Goal: Information Seeking & Learning: Learn about a topic

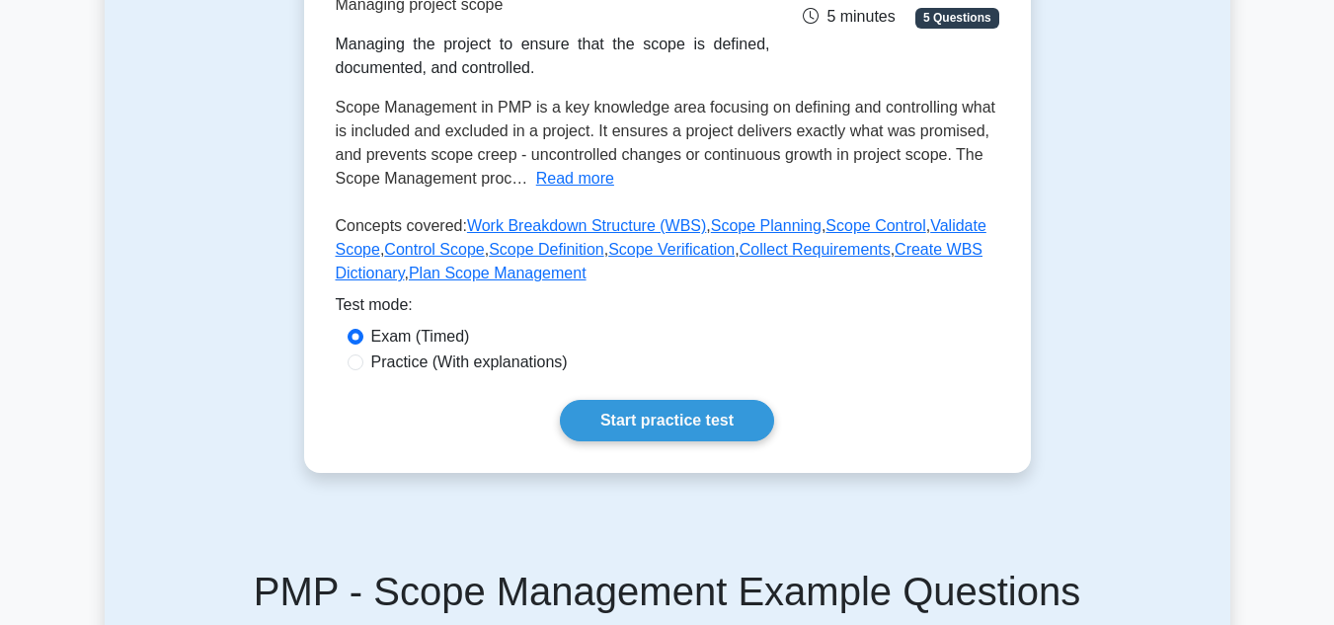
scroll to position [343, 0]
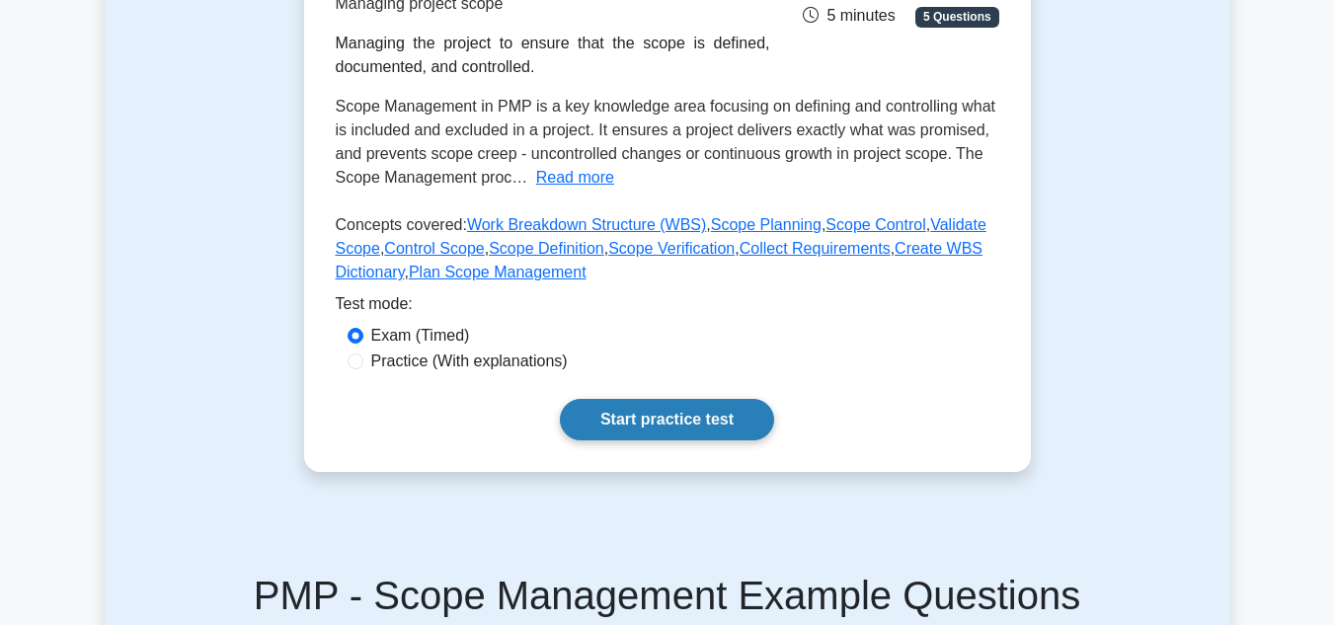
click at [609, 416] on link "Start practice test" at bounding box center [667, 419] width 214 height 41
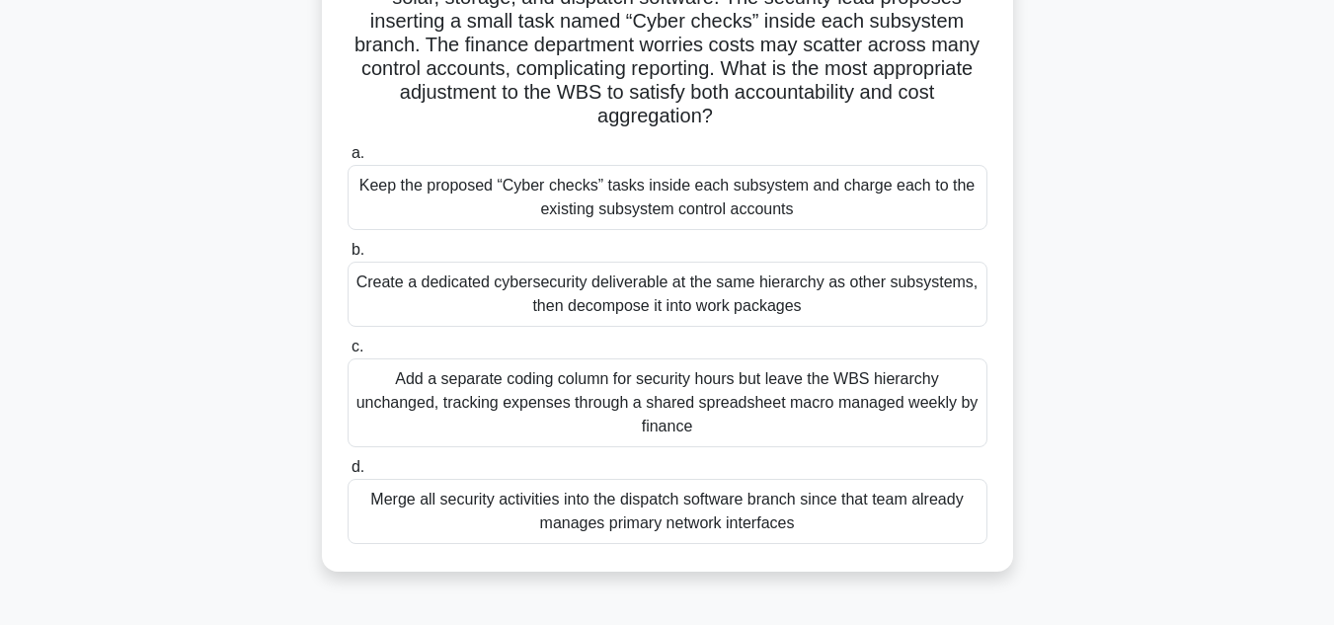
scroll to position [212, 0]
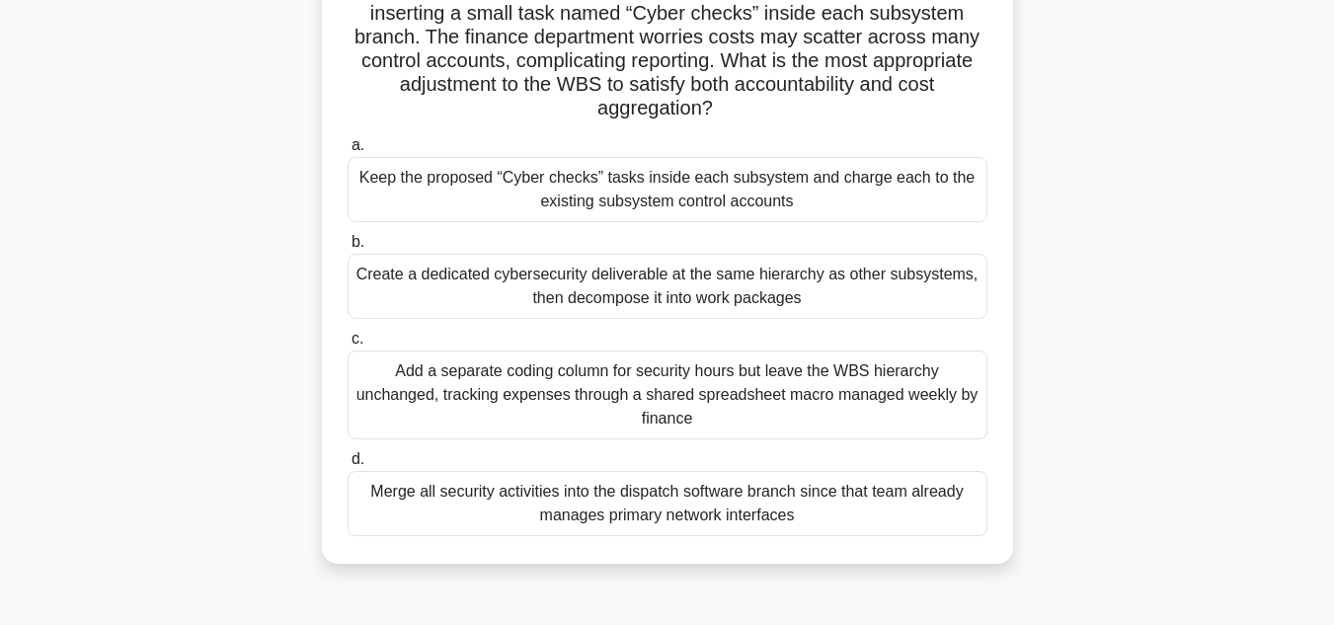
click at [854, 203] on div "Keep the proposed “Cyber checks” tasks inside each subsystem and charge each to…" at bounding box center [668, 189] width 640 height 65
click at [348, 152] on input "a. Keep the proposed “Cyber checks” tasks inside each subsystem and charge each…" at bounding box center [348, 145] width 0 height 13
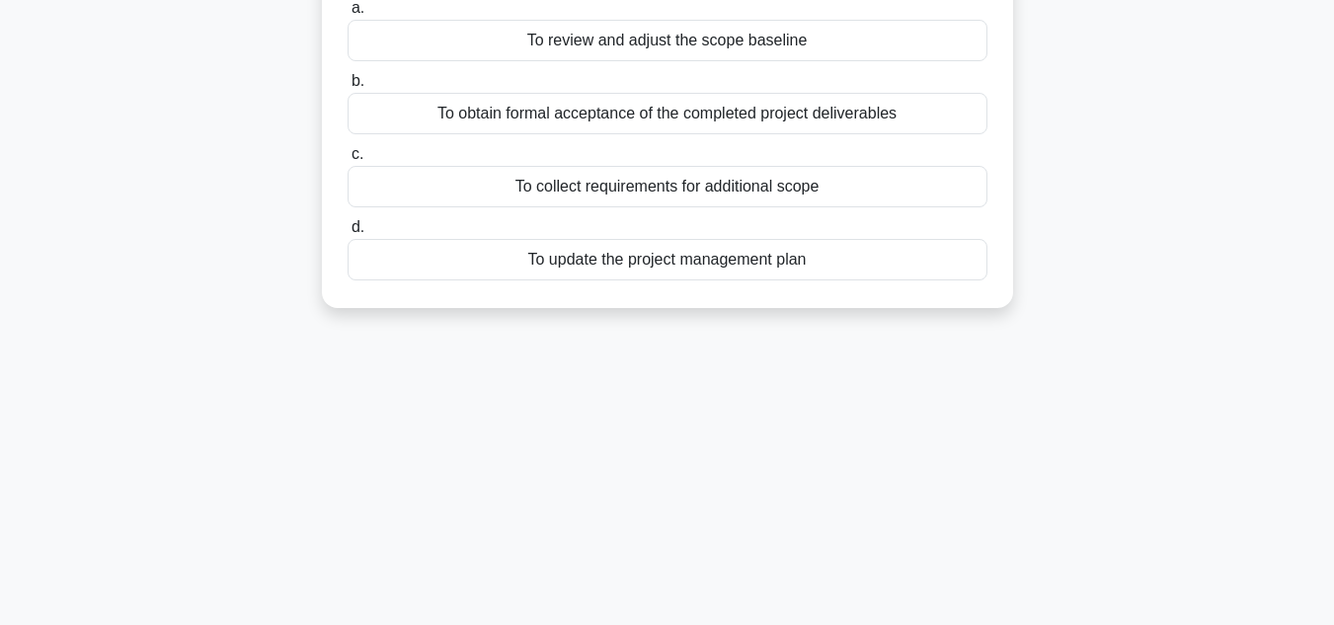
scroll to position [0, 0]
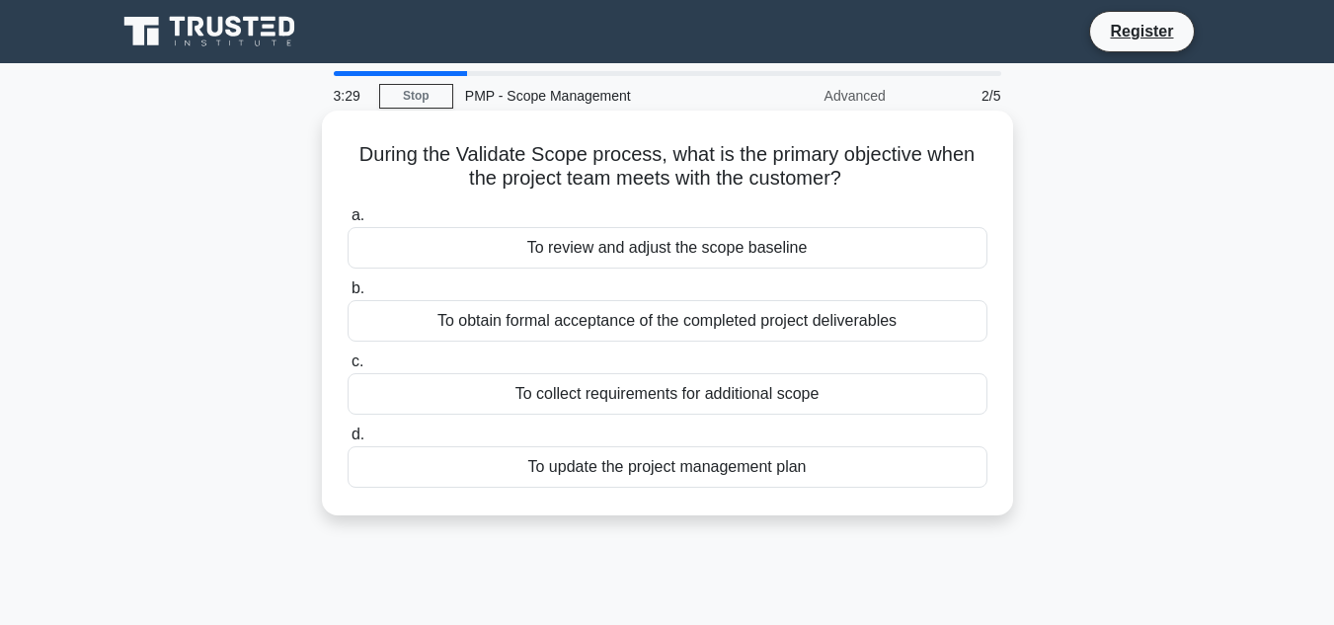
click at [802, 322] on div "To obtain formal acceptance of the completed project deliverables" at bounding box center [668, 320] width 640 height 41
click at [348, 295] on input "b. To obtain formal acceptance of the completed project deliverables" at bounding box center [348, 288] width 0 height 13
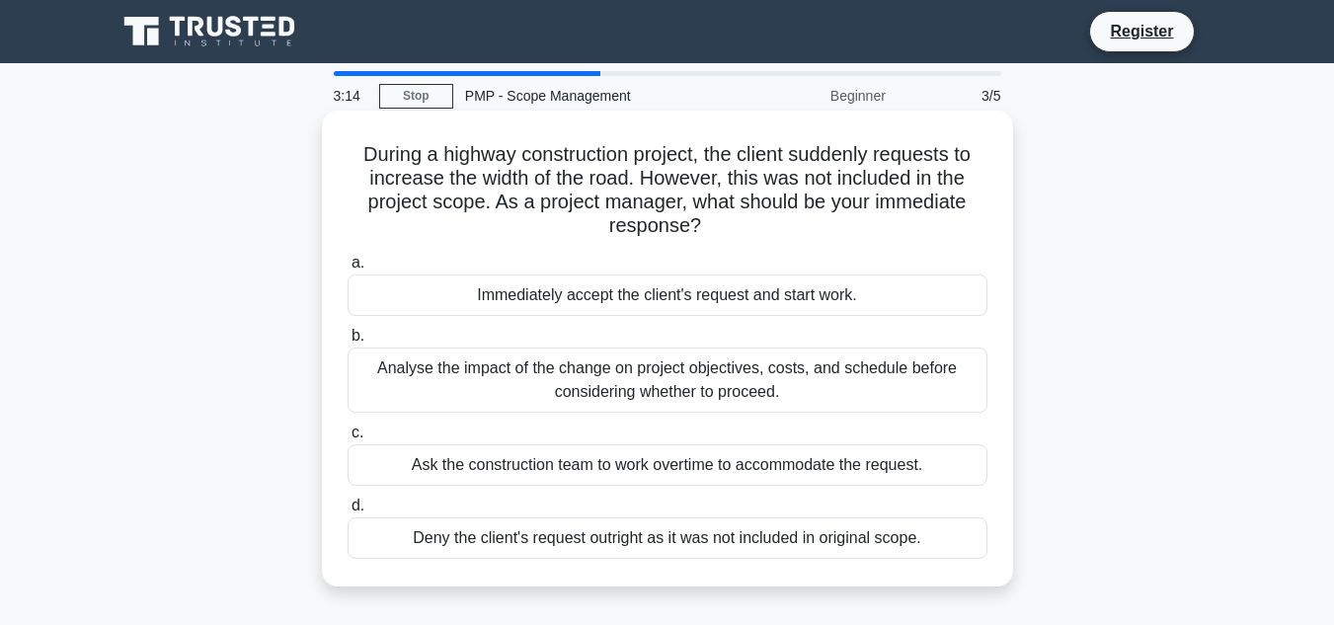
click at [790, 389] on div "Analyse the impact of the change on project objectives, costs, and schedule bef…" at bounding box center [668, 380] width 640 height 65
click at [348, 343] on input "b. Analyse the impact of the change on project objectives, costs, and schedule …" at bounding box center [348, 336] width 0 height 13
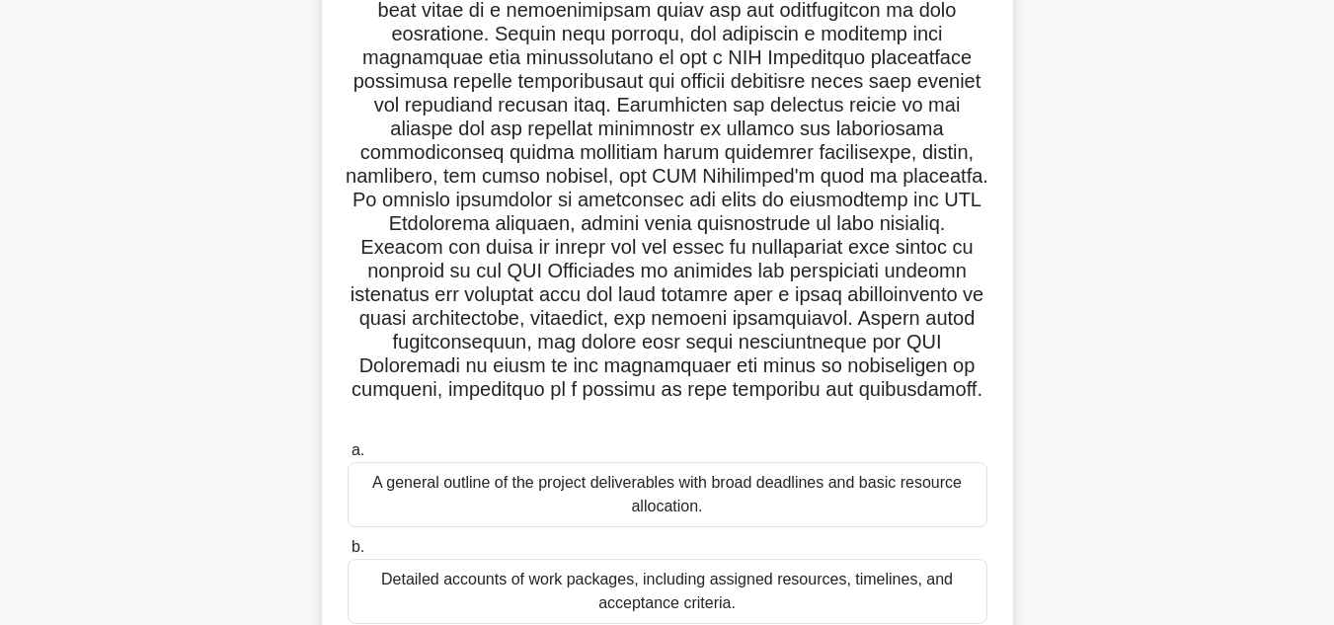
scroll to position [272, 0]
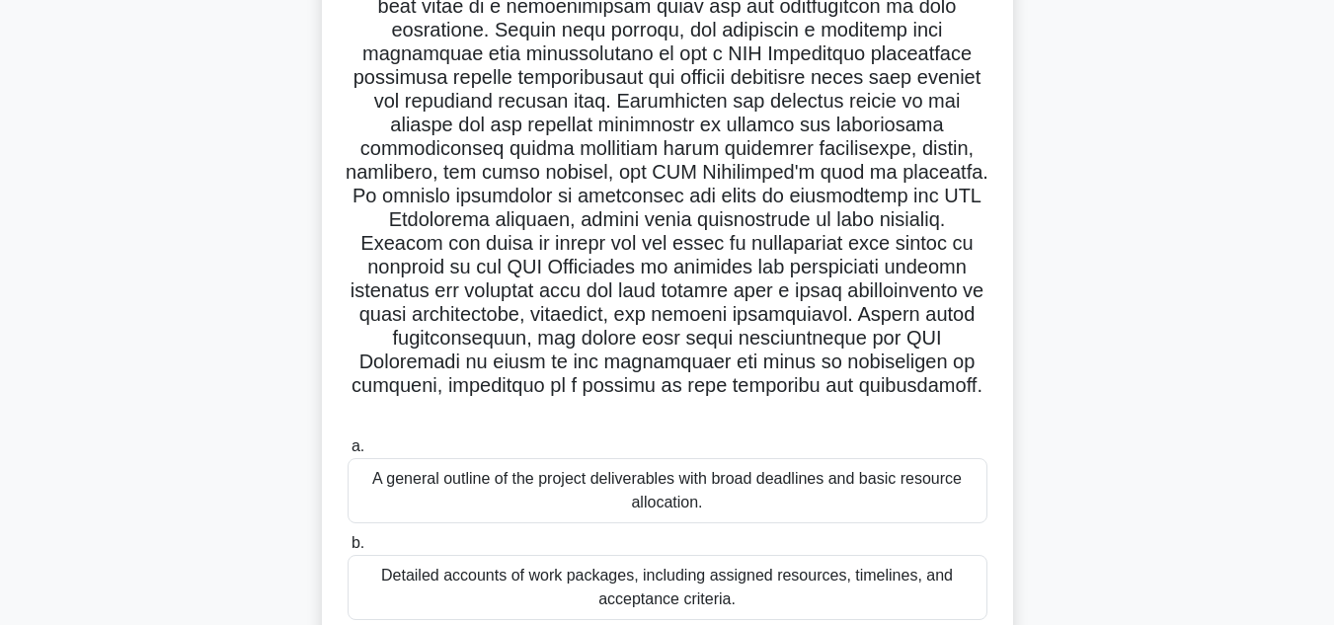
click at [1318, 272] on main "2:46 Stop PMP - Scope Management Intermediate 4/5 .spinner_0XTQ{transform-origi…" at bounding box center [667, 332] width 1334 height 1081
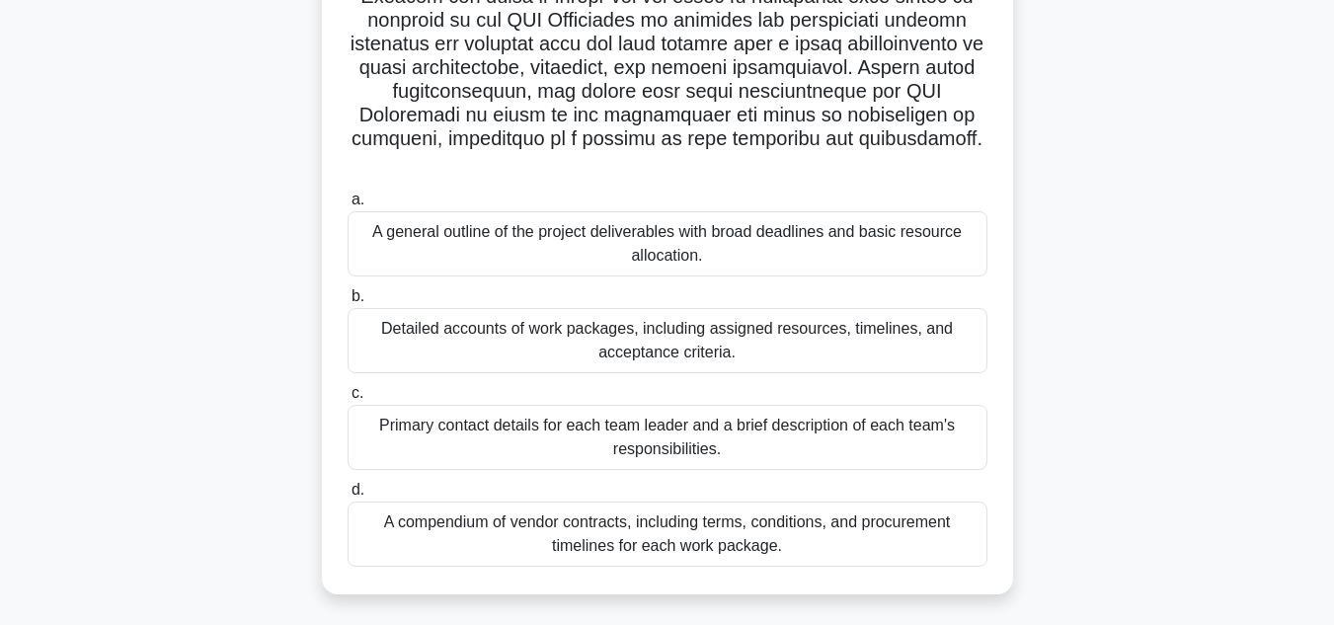
scroll to position [520, 0]
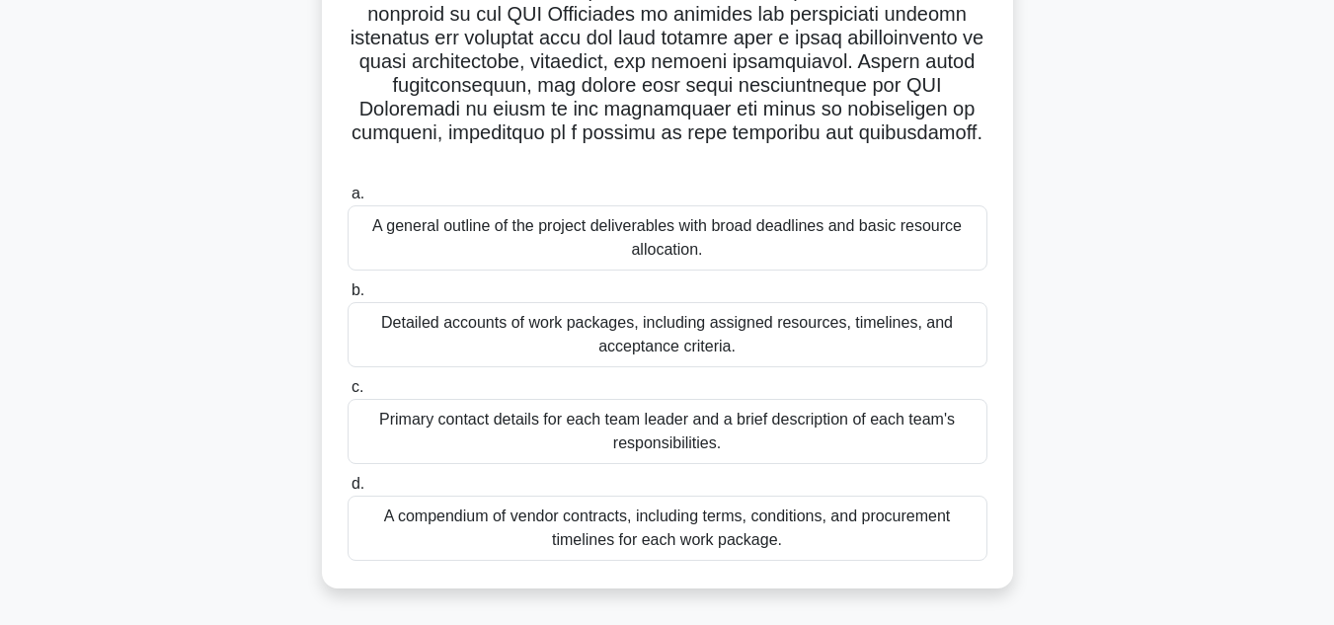
click at [927, 249] on div "A general outline of the project deliverables with broad deadlines and basic re…" at bounding box center [668, 237] width 640 height 65
click at [348, 200] on input "a. A general outline of the project deliverables with broad deadlines and basic…" at bounding box center [348, 194] width 0 height 13
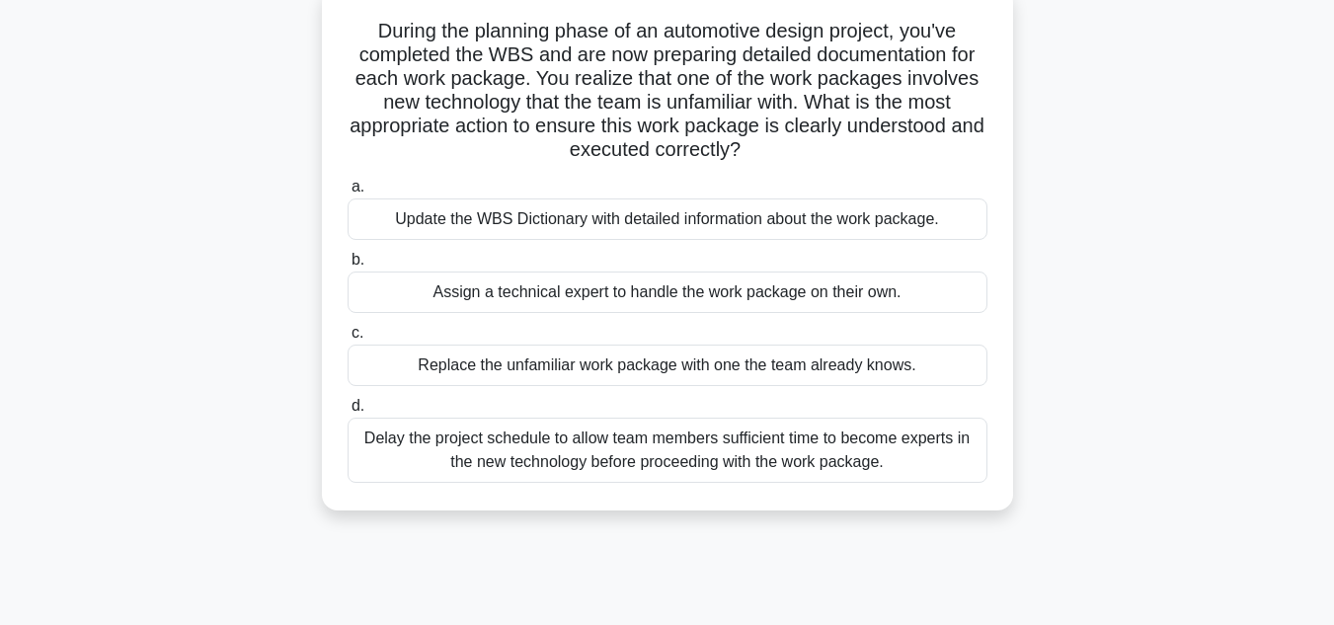
scroll to position [125, 0]
click at [941, 233] on div "Update the WBS Dictionary with detailed information about the work package." at bounding box center [668, 217] width 640 height 41
click at [348, 192] on input "a. Update the WBS Dictionary with detailed information about the work package." at bounding box center [348, 185] width 0 height 13
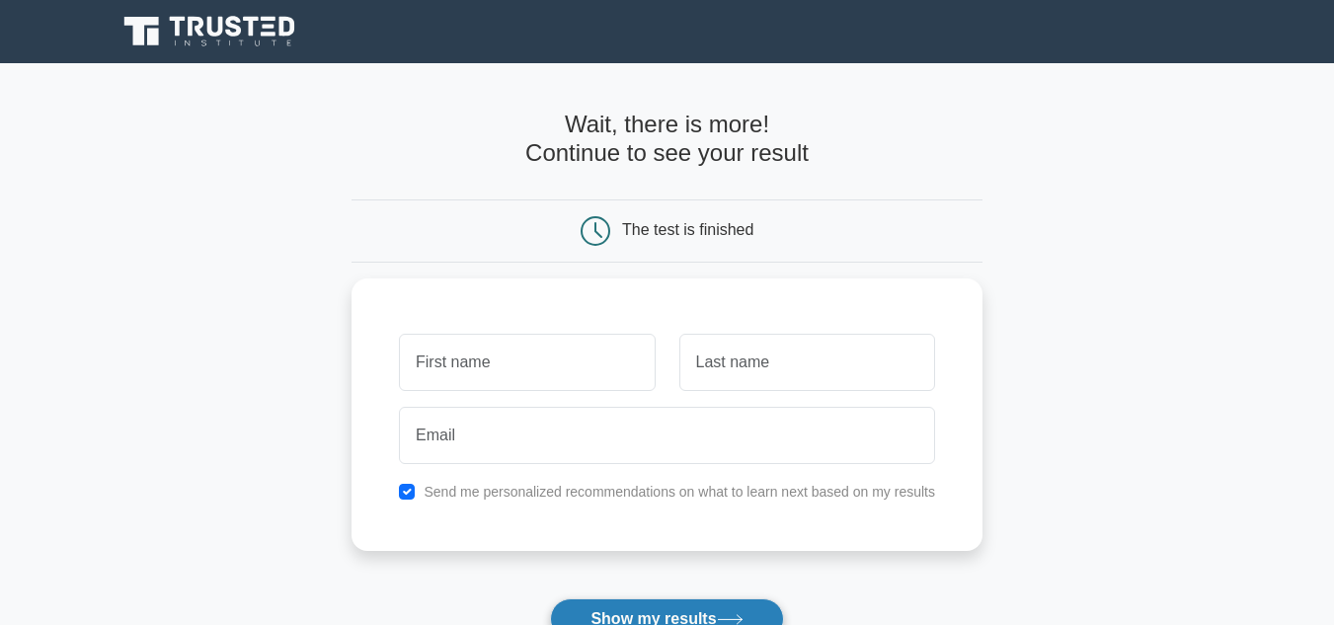
click at [751, 603] on button "Show my results" at bounding box center [666, 619] width 233 height 41
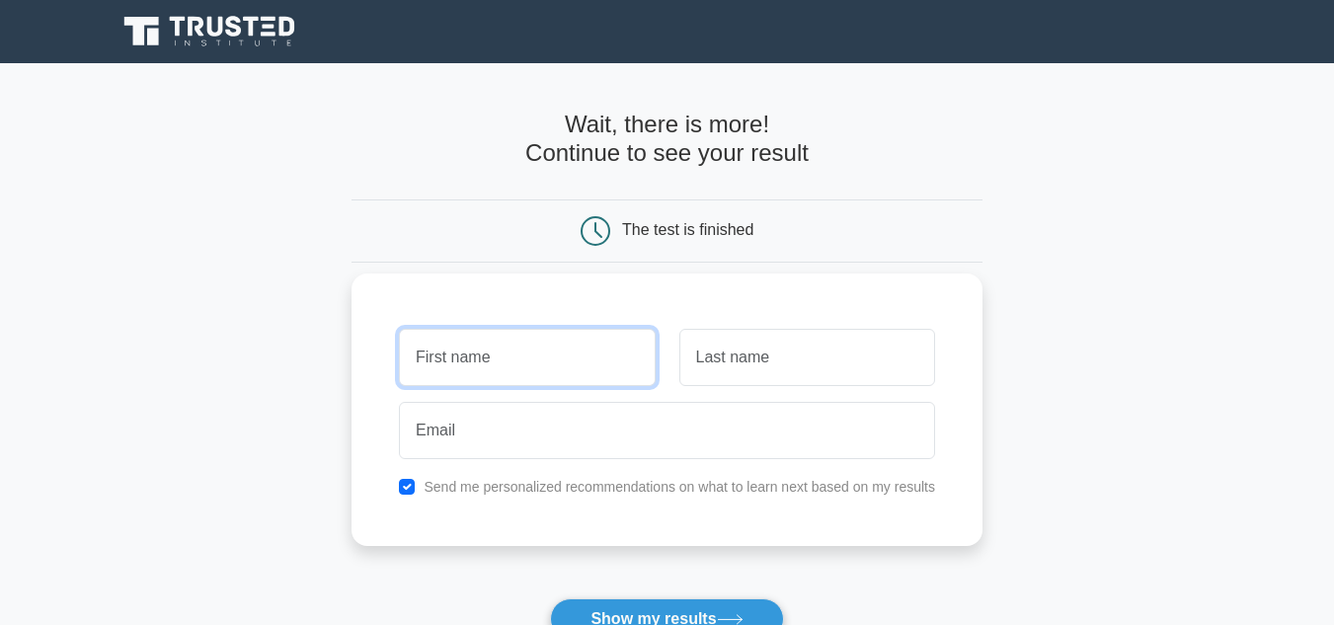
click at [607, 377] on input "text" at bounding box center [527, 357] width 256 height 57
click at [546, 351] on input "text" at bounding box center [527, 357] width 256 height 57
click at [618, 489] on label "Send me personalized recommendations on what to learn next based on my results" at bounding box center [680, 487] width 512 height 16
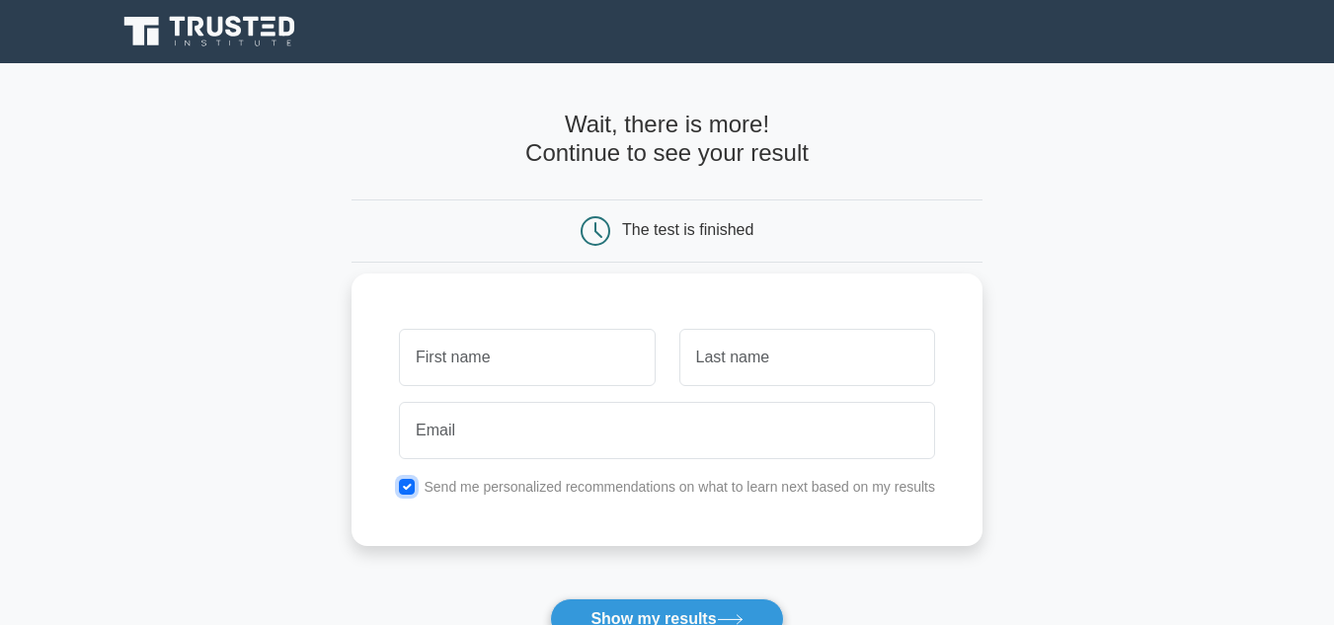
click at [408, 485] on input "checkbox" at bounding box center [407, 487] width 16 height 16
checkbox input "false"
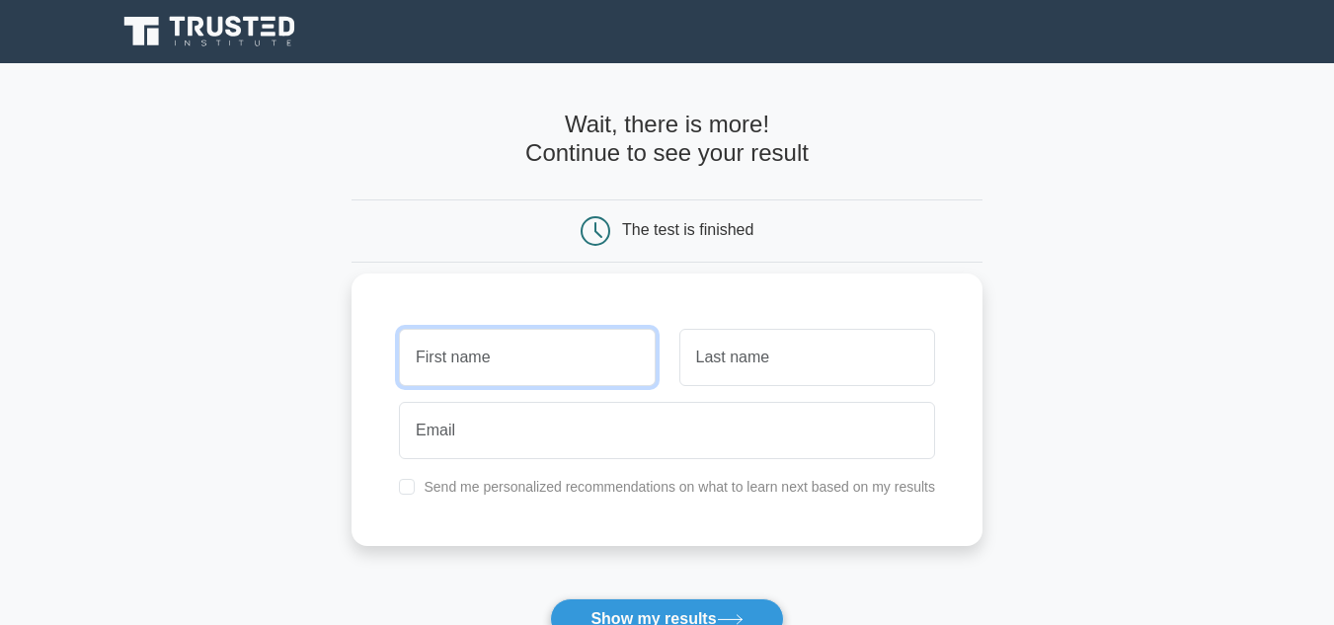
click at [533, 340] on input "text" at bounding box center [527, 357] width 256 height 57
type input "casey"
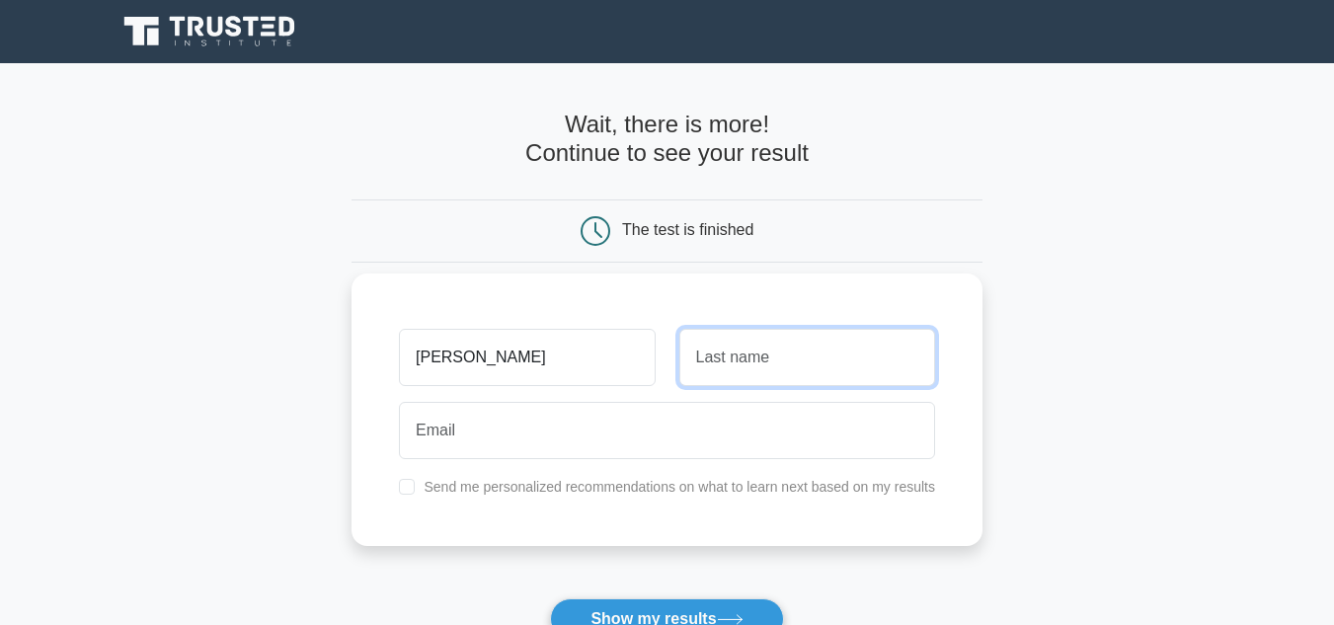
click at [723, 361] on input "text" at bounding box center [808, 357] width 256 height 57
type input "r"
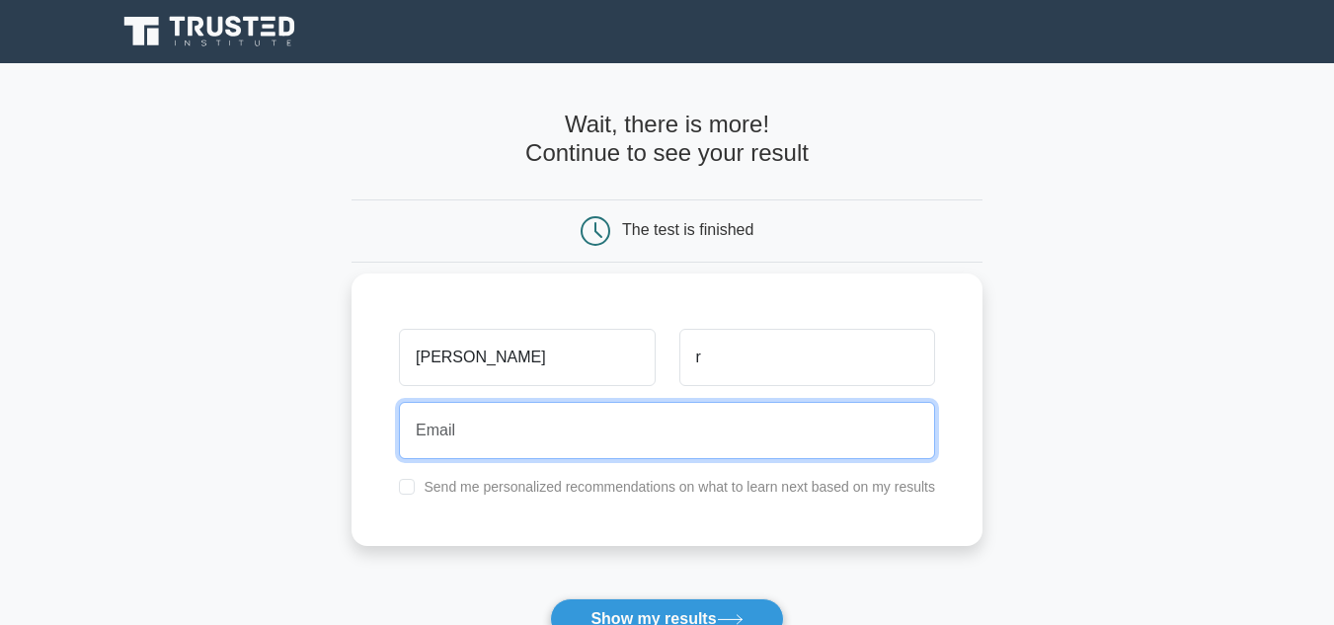
click at [694, 427] on input "email" at bounding box center [667, 430] width 536 height 57
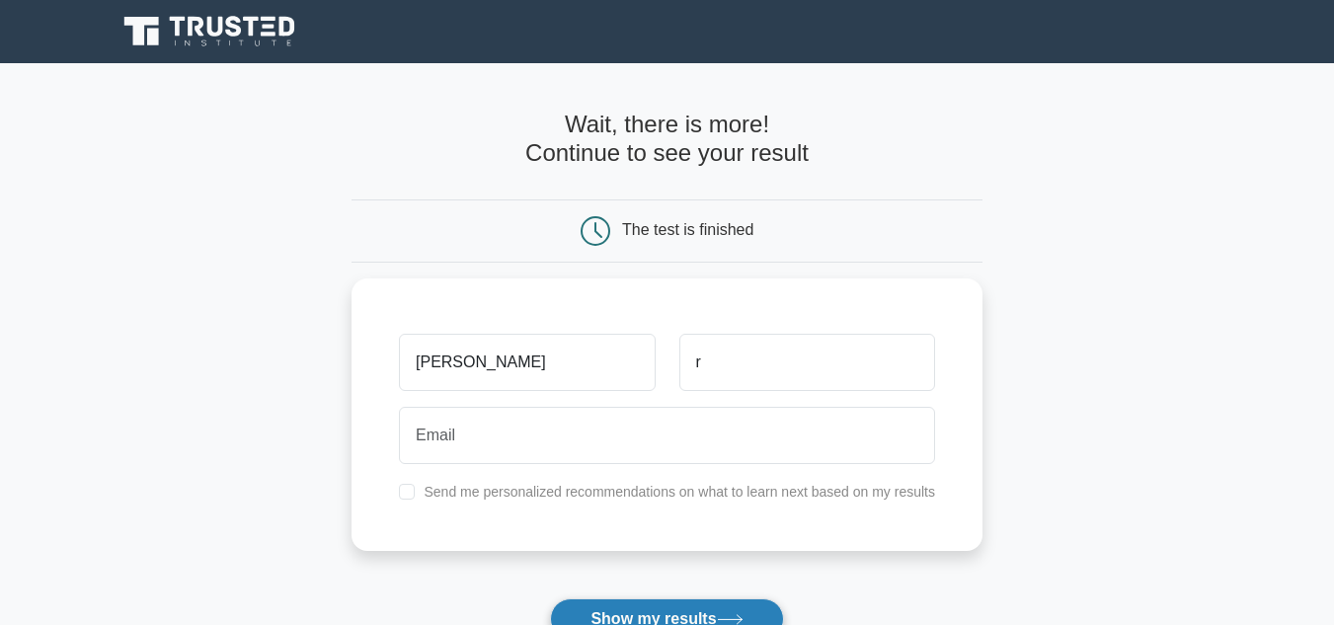
click at [726, 605] on button "Show my results" at bounding box center [666, 619] width 233 height 41
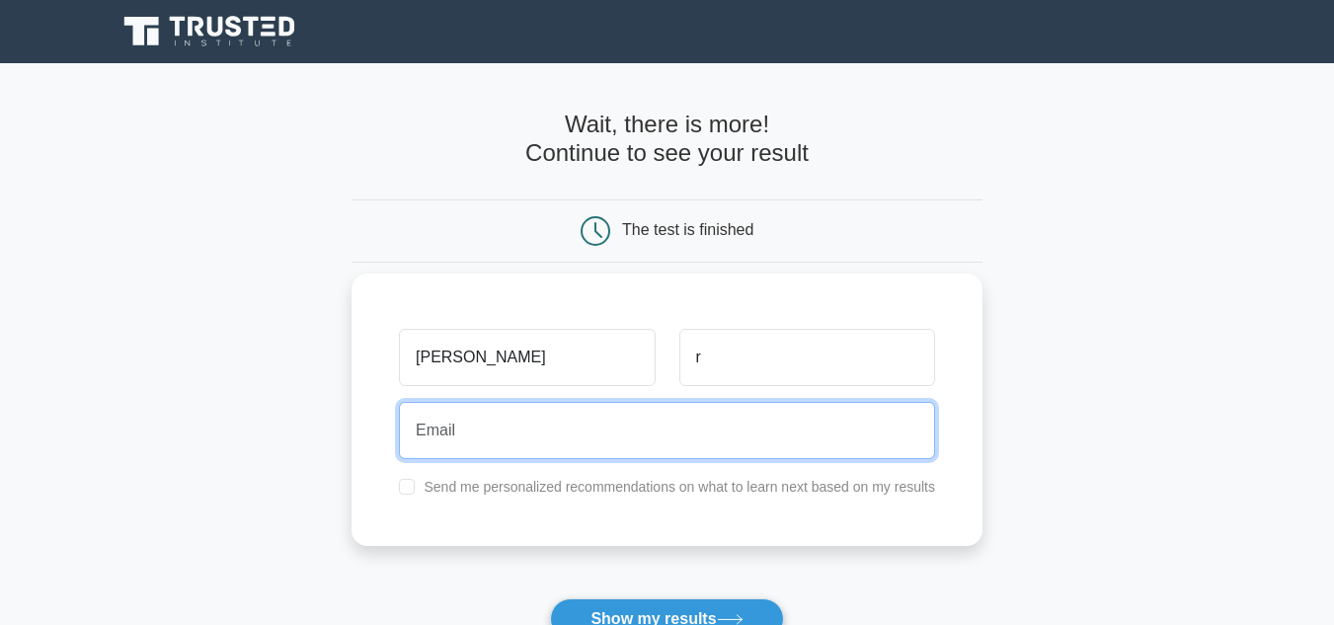
drag, startPoint x: 659, startPoint y: 440, endPoint x: 563, endPoint y: 440, distance: 95.8
click at [563, 440] on input "email" at bounding box center [667, 430] width 536 height 57
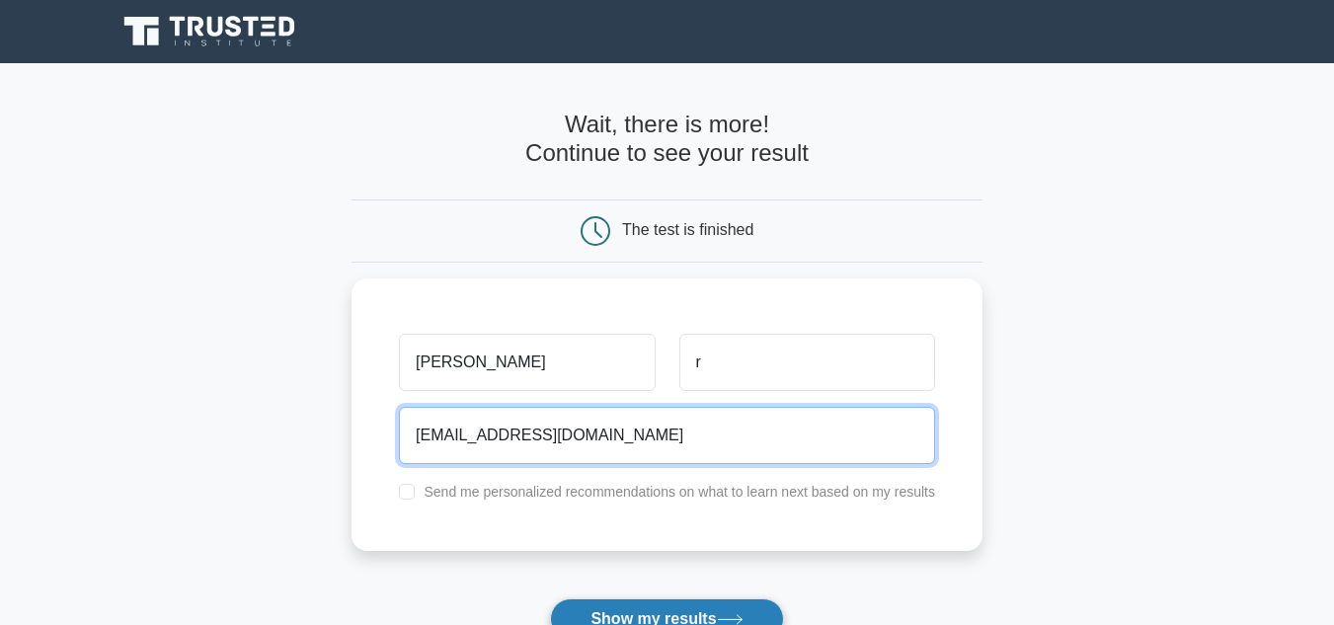
type input "casroz9692@student.iss.k12.nc.us"
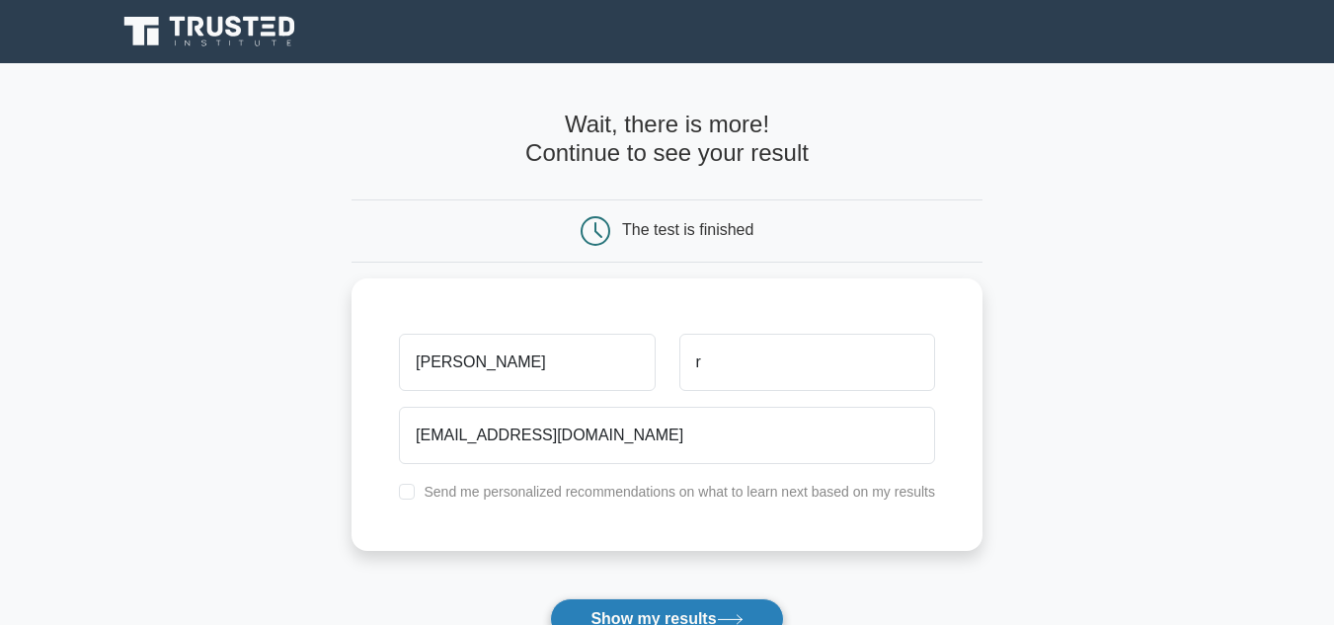
click at [657, 608] on button "Show my results" at bounding box center [666, 619] width 233 height 41
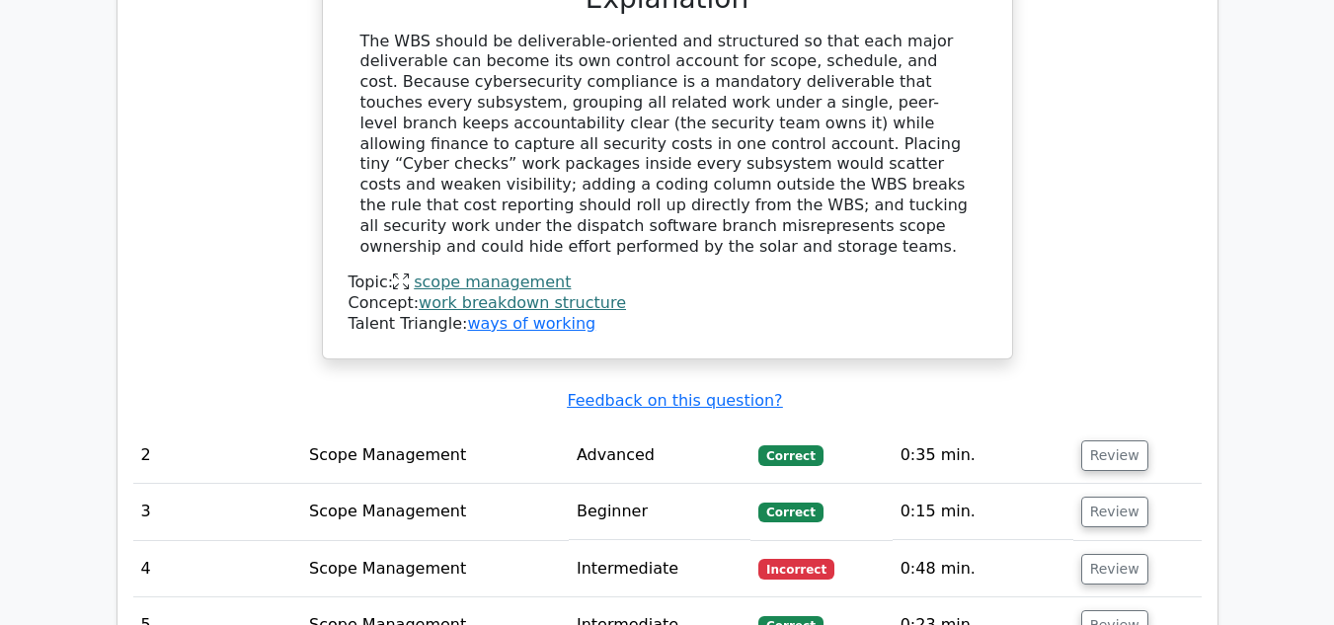
scroll to position [2348, 0]
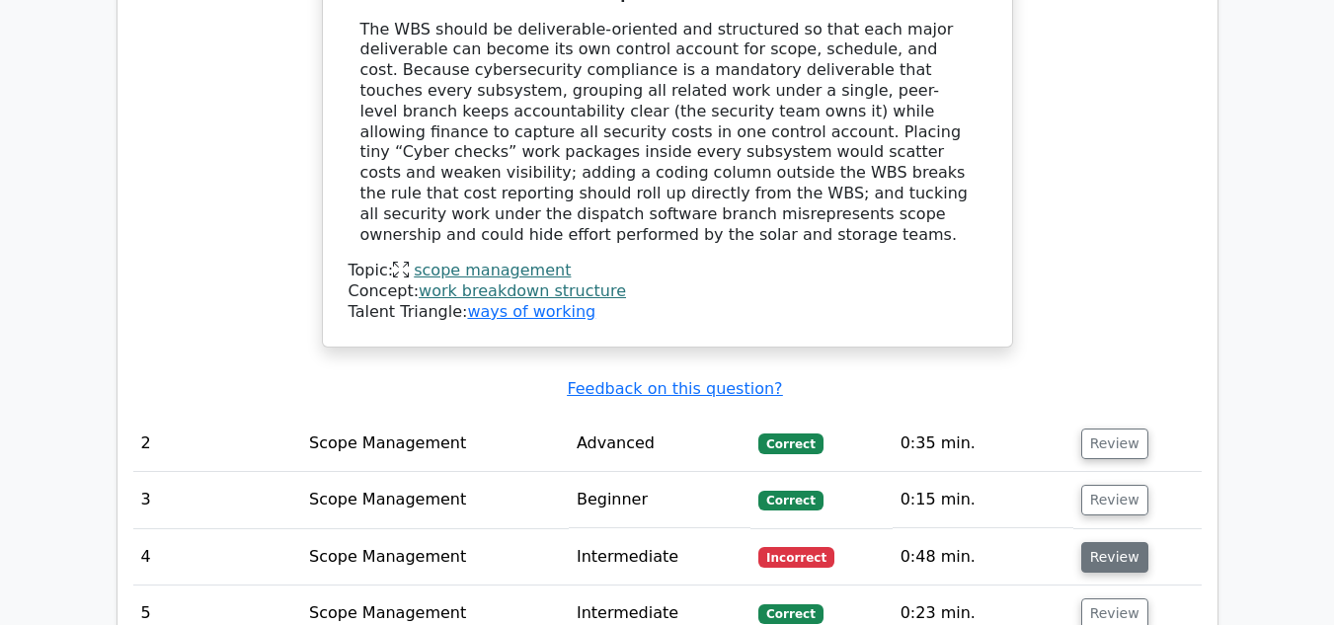
click at [1093, 542] on button "Review" at bounding box center [1114, 557] width 67 height 31
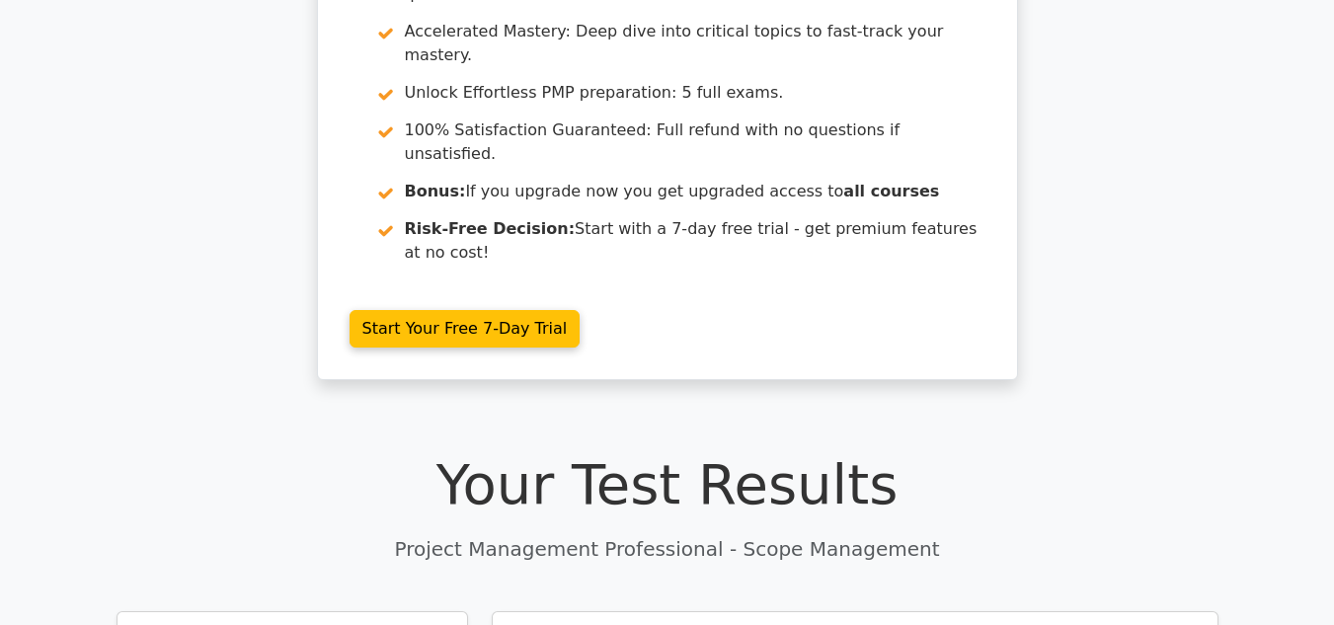
scroll to position [0, 0]
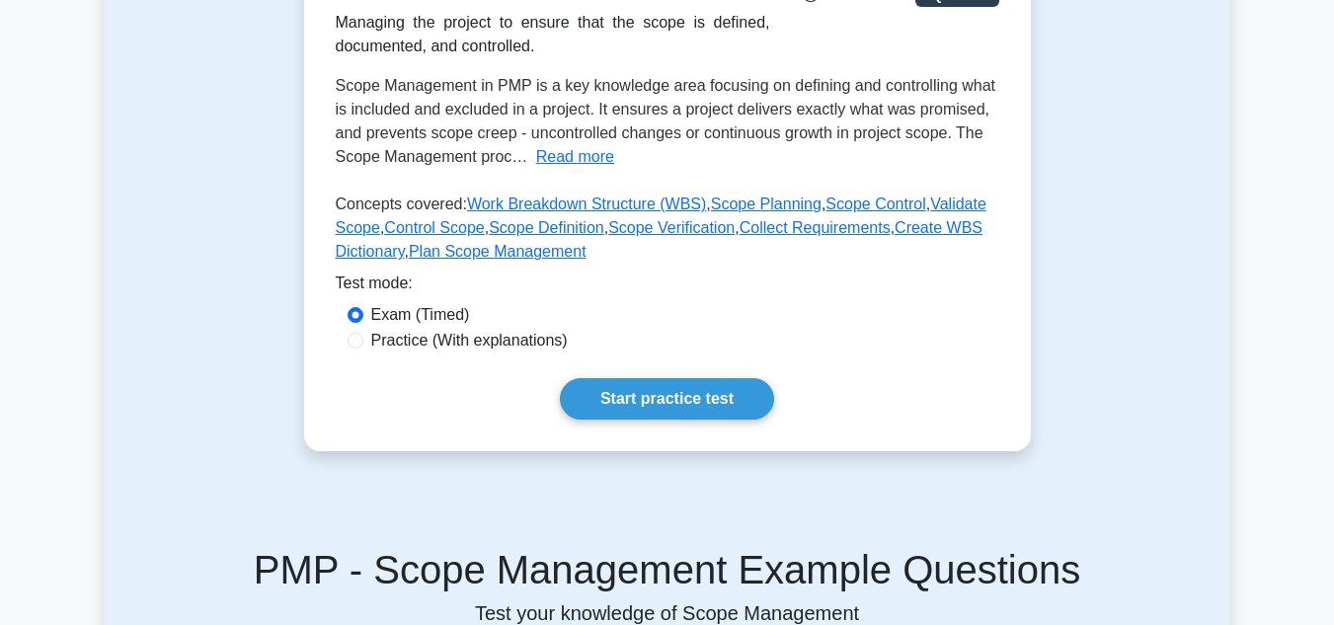
scroll to position [377, 0]
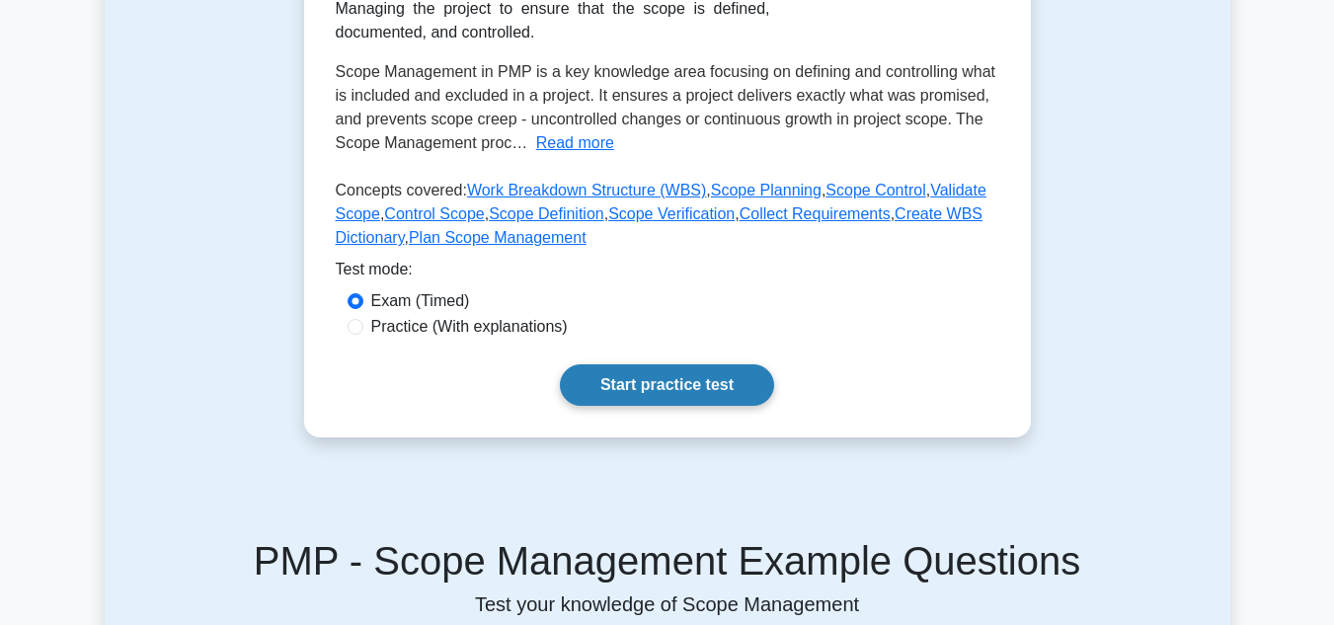
click at [646, 397] on link "Start practice test" at bounding box center [667, 384] width 214 height 41
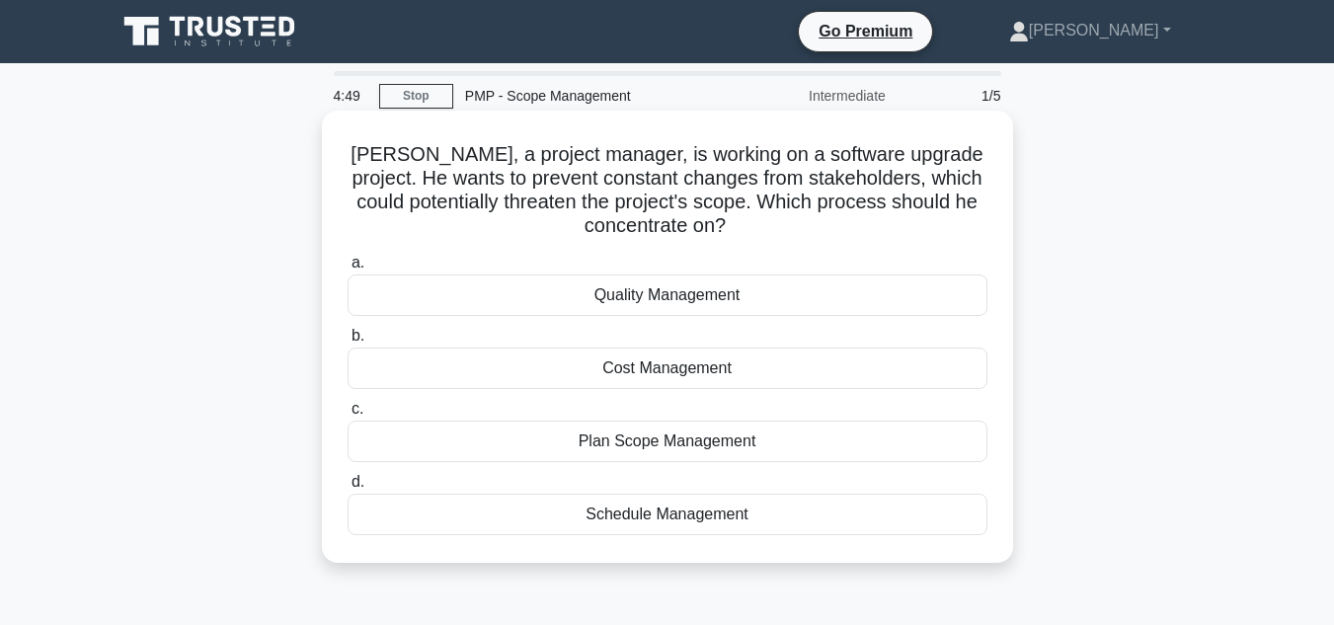
click at [777, 445] on div "Plan Scope Management" at bounding box center [668, 441] width 640 height 41
click at [348, 416] on input "c. Plan Scope Management" at bounding box center [348, 409] width 0 height 13
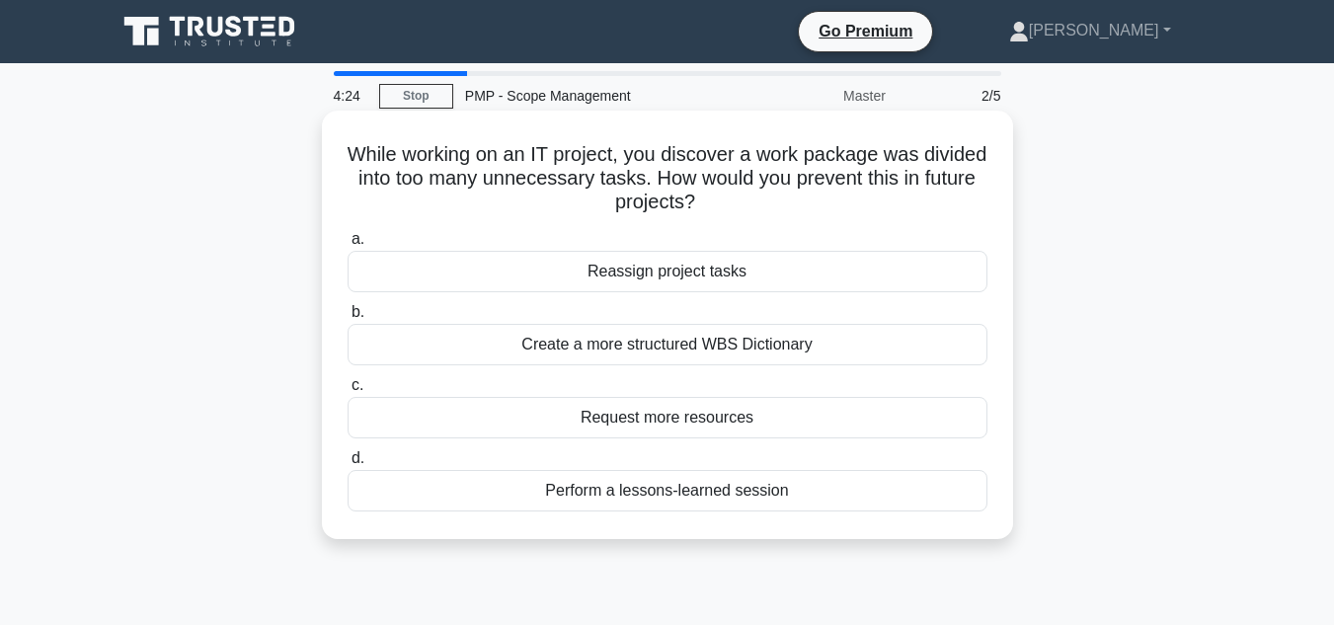
click at [782, 503] on div "Perform a lessons-learned session" at bounding box center [668, 490] width 640 height 41
click at [348, 465] on input "d. Perform a lessons-learned session" at bounding box center [348, 458] width 0 height 13
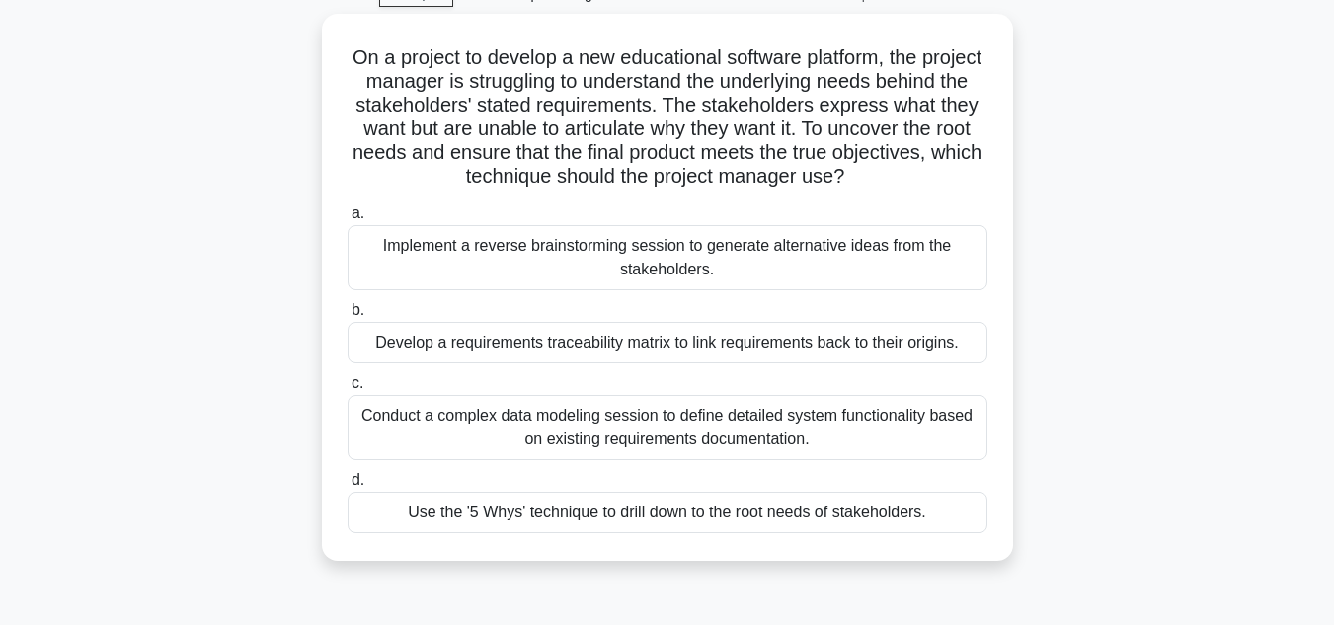
scroll to position [100, 0]
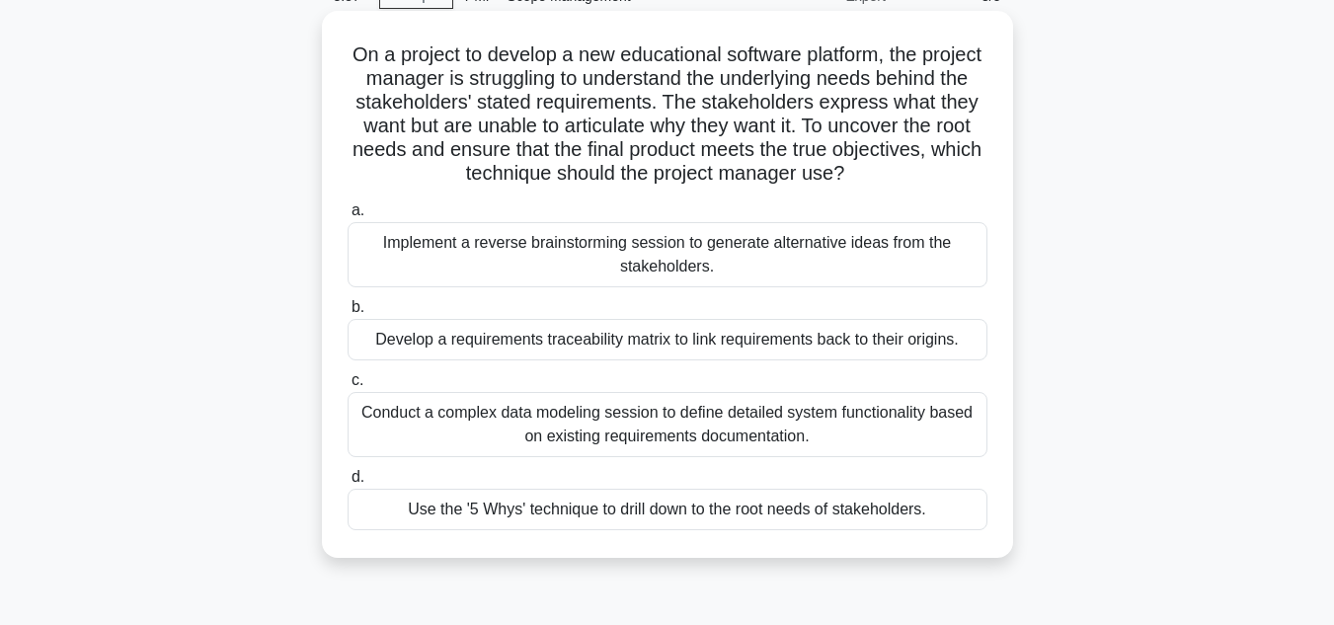
click at [812, 515] on div "Use the '5 Whys' technique to drill down to the root needs of stakeholders." at bounding box center [668, 509] width 640 height 41
click at [348, 484] on input "d. Use the '5 Whys' technique to drill down to the root needs of stakeholders." at bounding box center [348, 477] width 0 height 13
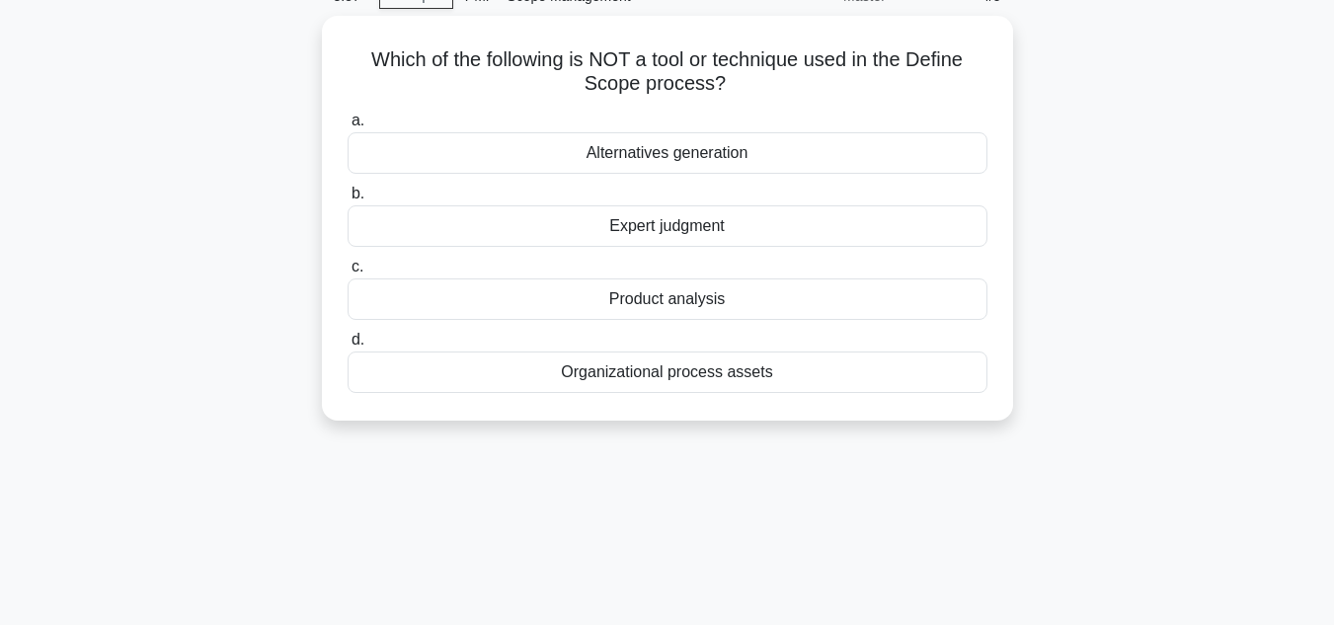
scroll to position [0, 0]
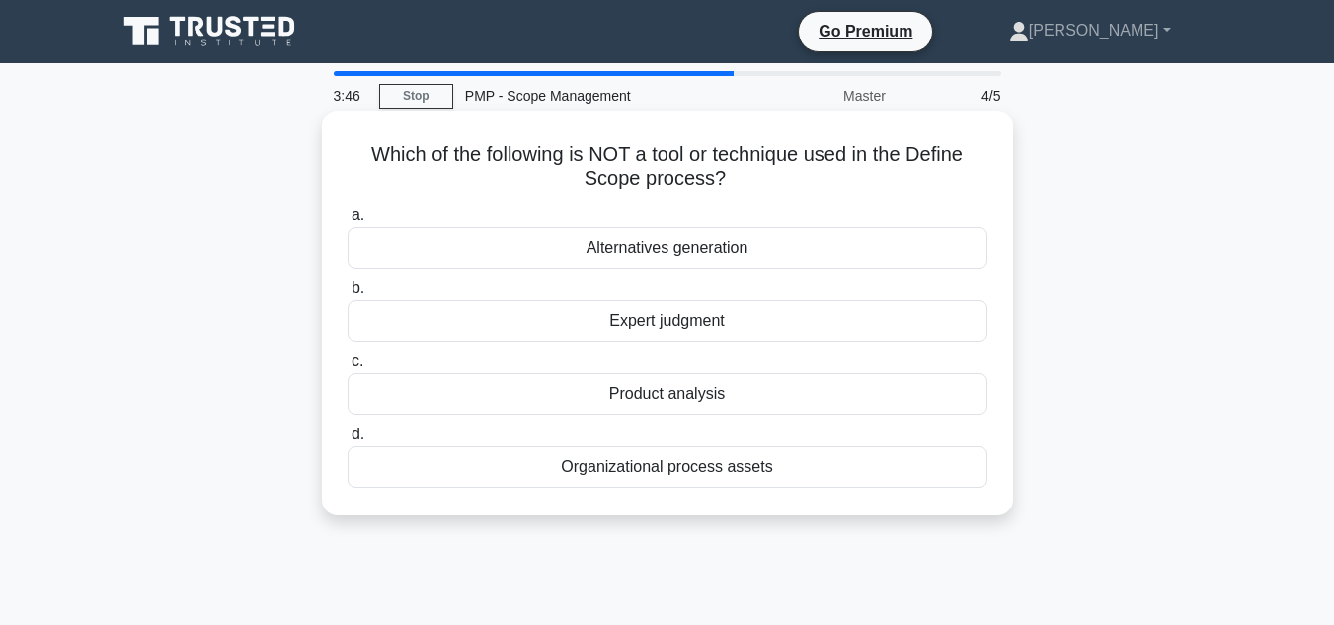
click at [738, 317] on div "Expert judgment" at bounding box center [668, 320] width 640 height 41
click at [348, 295] on input "b. Expert judgment" at bounding box center [348, 288] width 0 height 13
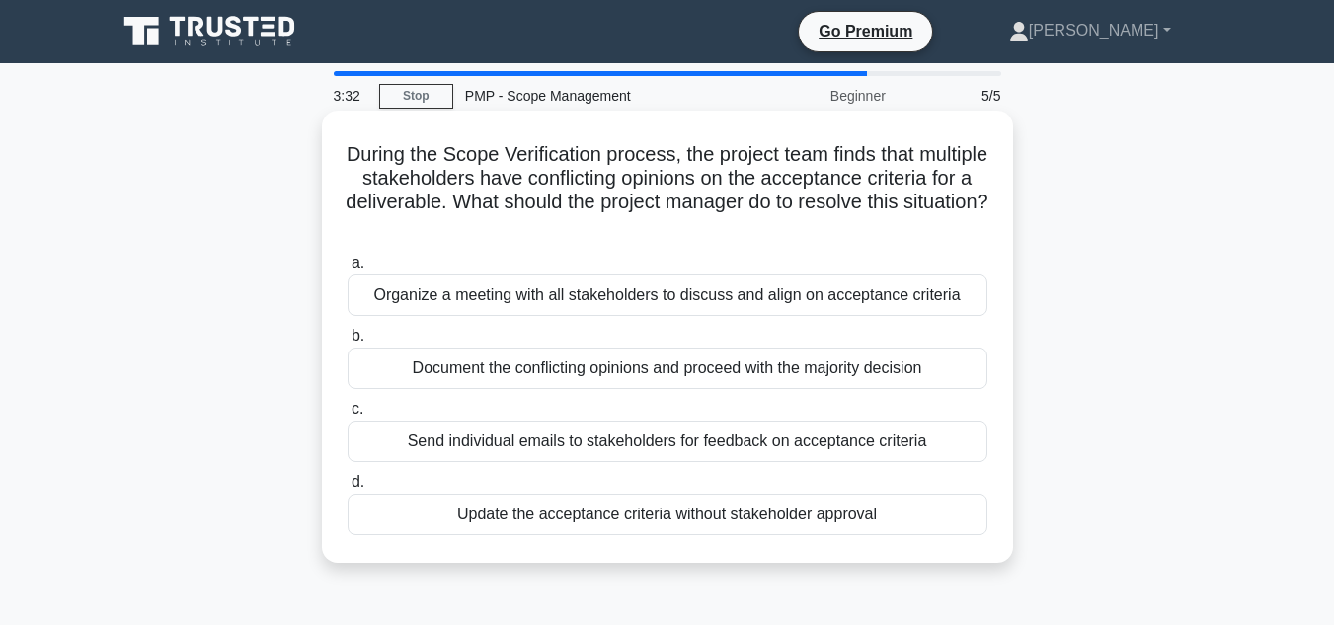
click at [784, 289] on div "Organize a meeting with all stakeholders to discuss and align on acceptance cri…" at bounding box center [668, 295] width 640 height 41
click at [348, 270] on input "a. Organize a meeting with all stakeholders to discuss and align on acceptance …" at bounding box center [348, 263] width 0 height 13
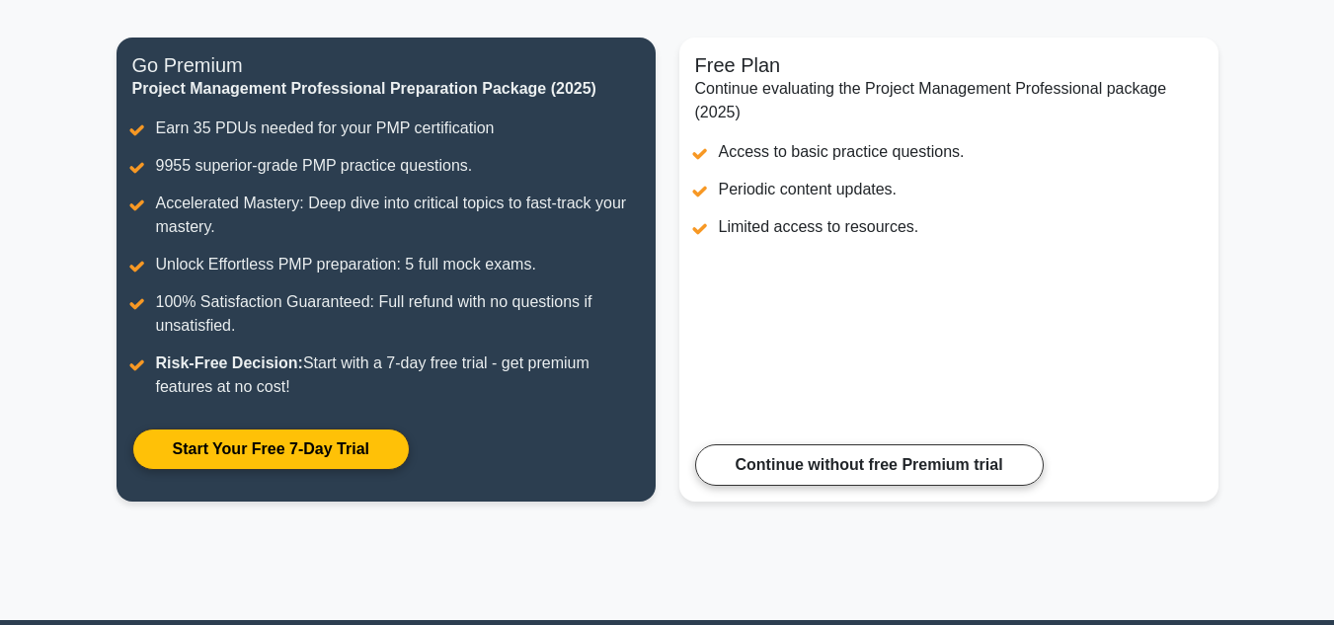
scroll to position [264, 0]
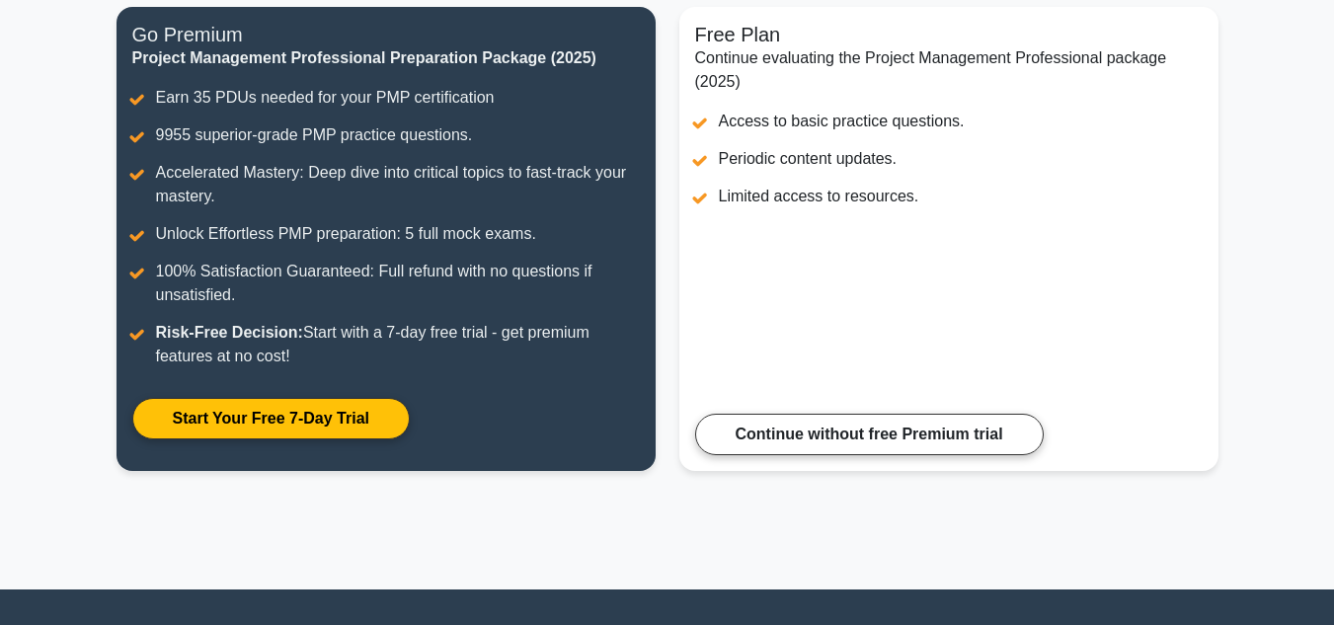
drag, startPoint x: 1318, startPoint y: 283, endPoint x: 1298, endPoint y: 413, distance: 130.9
click at [1298, 413] on main "Congratulations on Completing the Practice Test! You're on the path to masterin…" at bounding box center [667, 195] width 1334 height 790
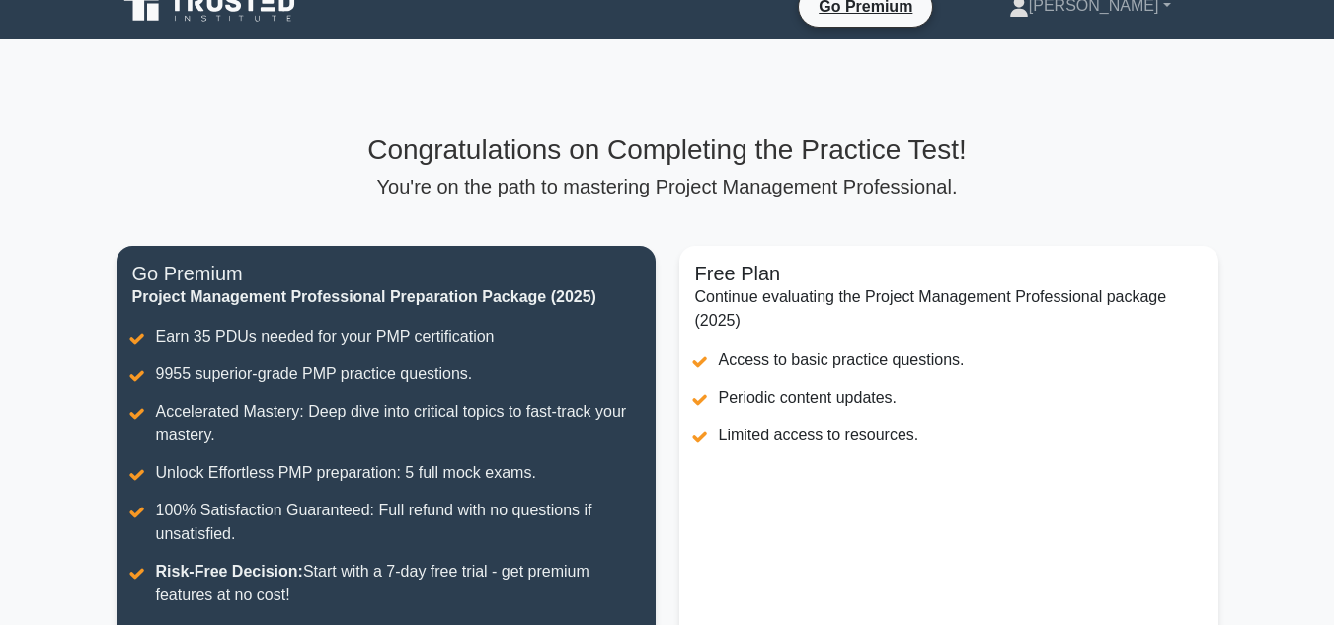
scroll to position [0, 0]
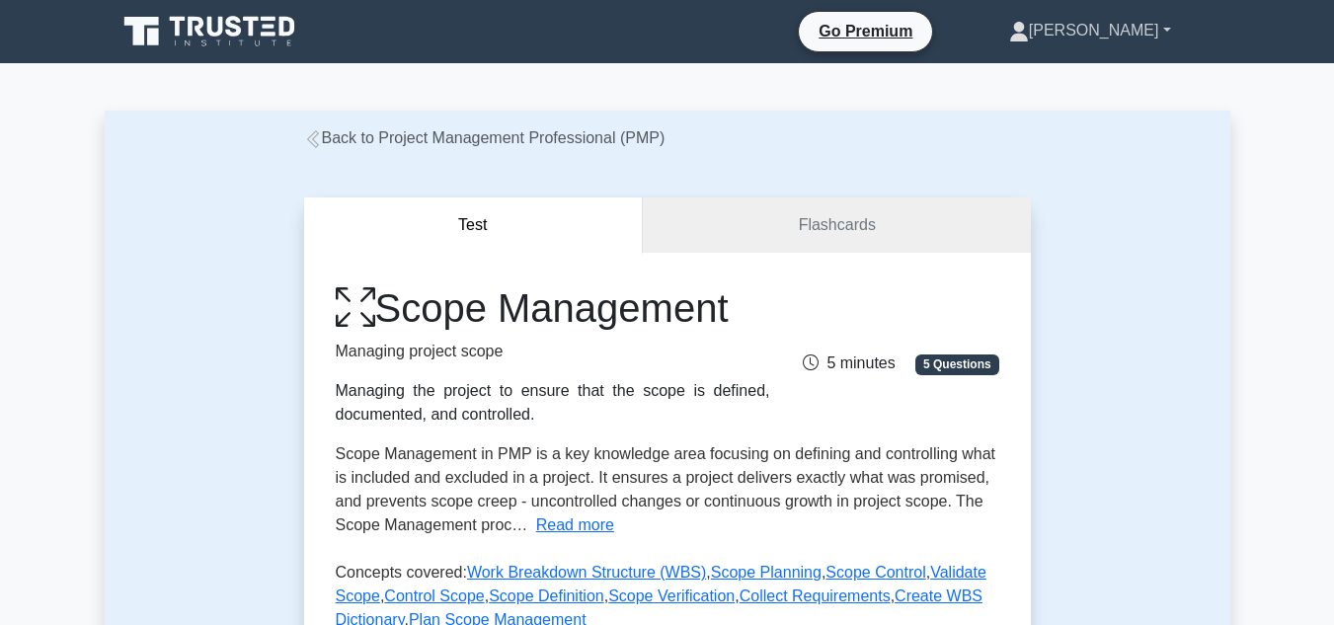
click at [1161, 33] on link "[PERSON_NAME]" at bounding box center [1090, 31] width 257 height 40
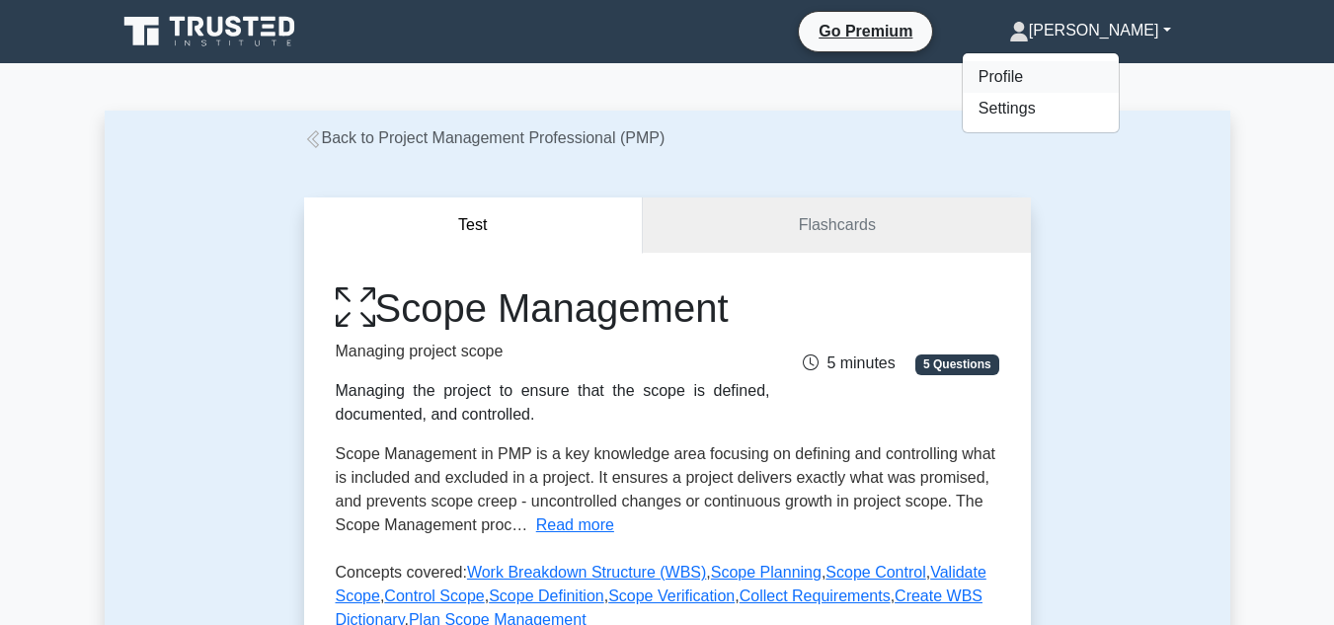
click at [1119, 70] on link "Profile" at bounding box center [1041, 77] width 156 height 32
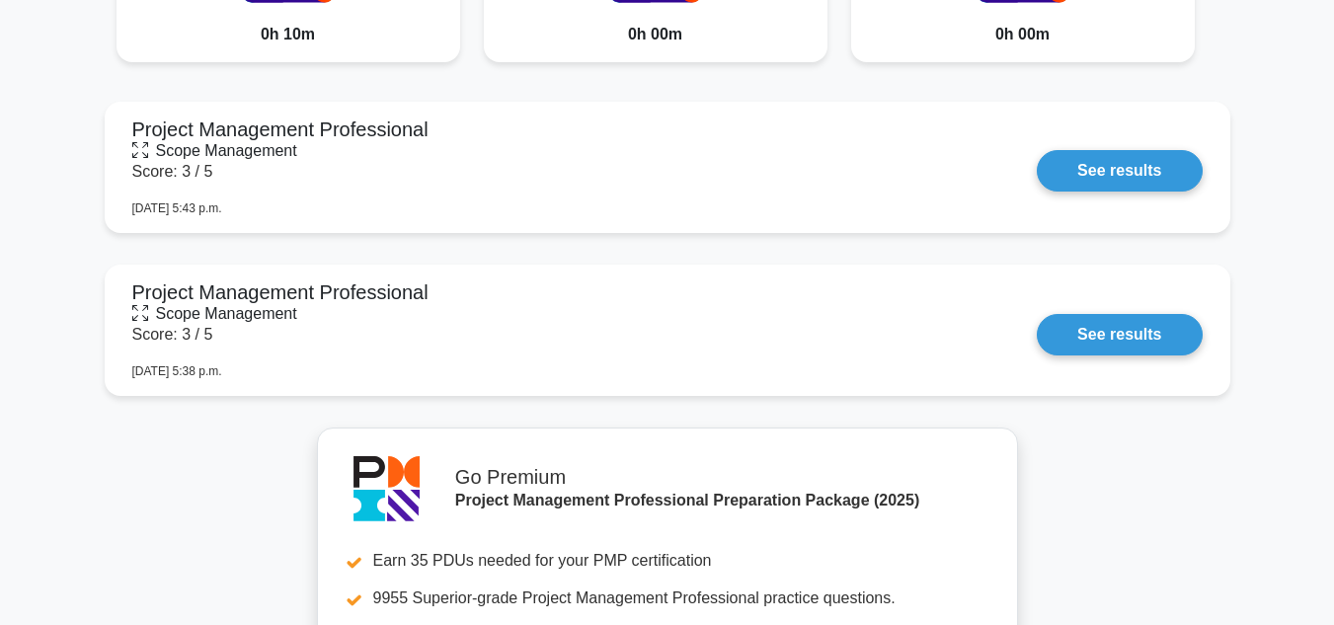
scroll to position [1856, 0]
